Goal: Information Seeking & Learning: Find specific fact

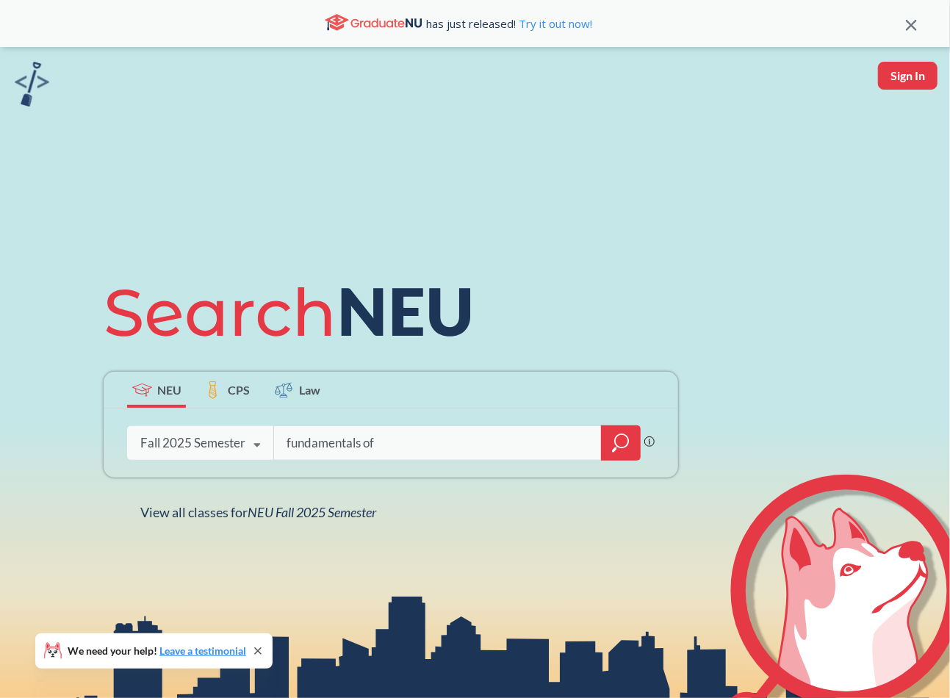
type input "fundamentals of"
type input "software"
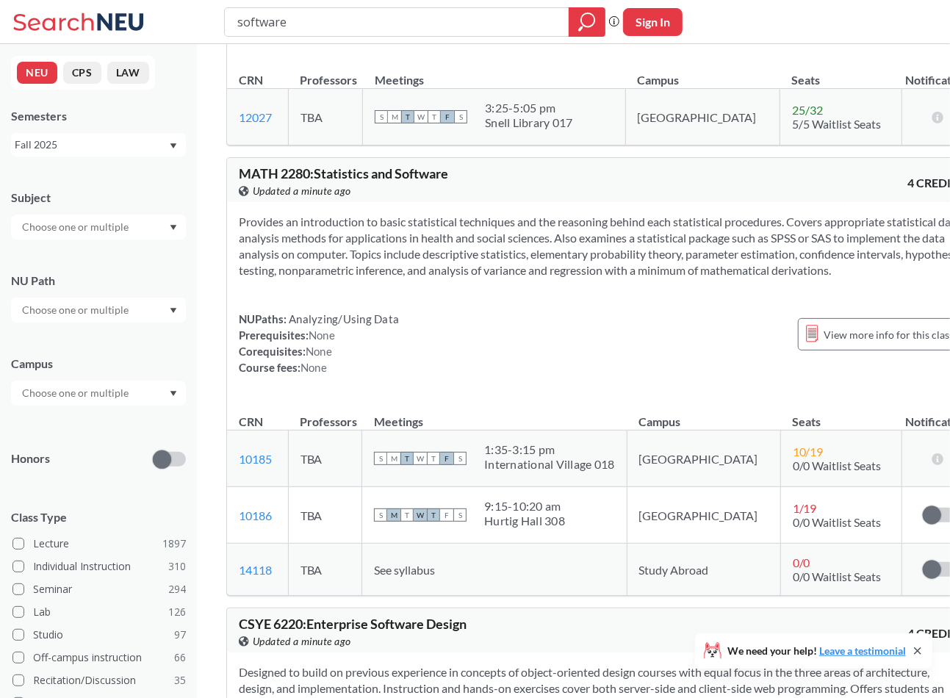
scroll to position [809, 0]
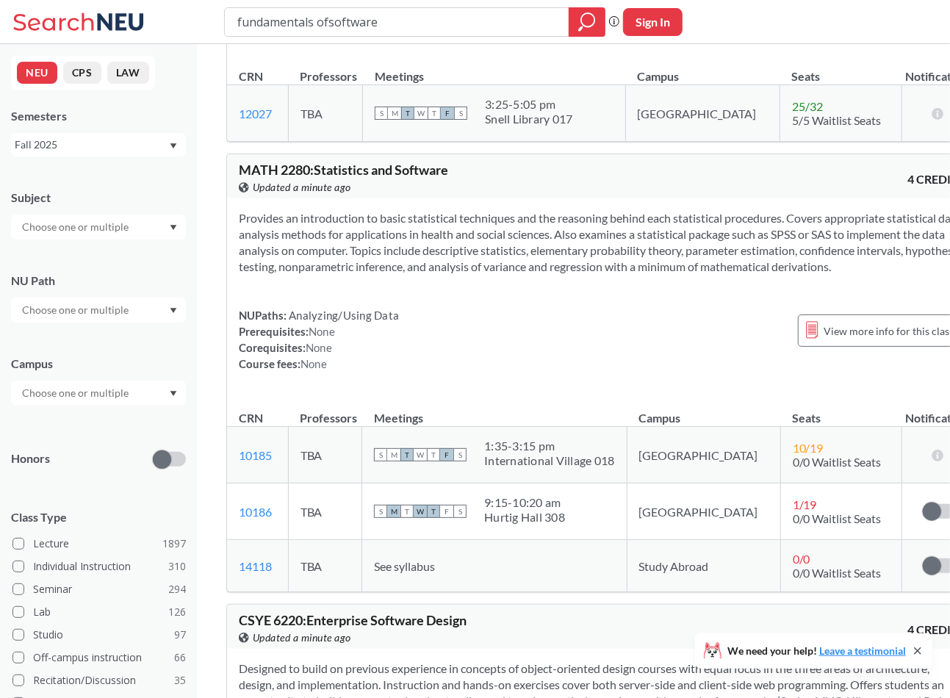
type input "fundamentals of software"
